Goal: Contribute content

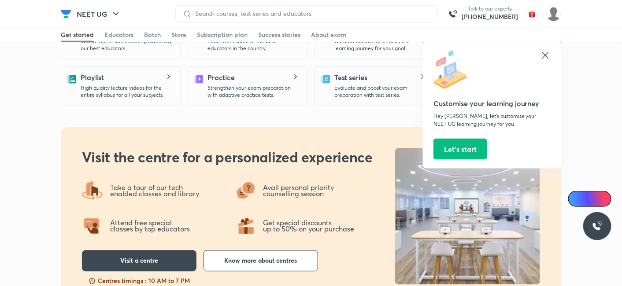
scroll to position [289, 0]
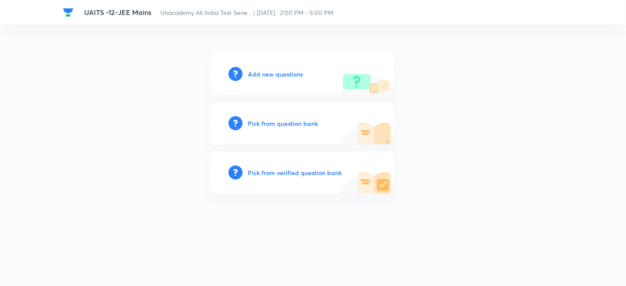
click at [267, 75] on h6 "Add new questions" at bounding box center [275, 74] width 55 height 9
